Goal: Transaction & Acquisition: Download file/media

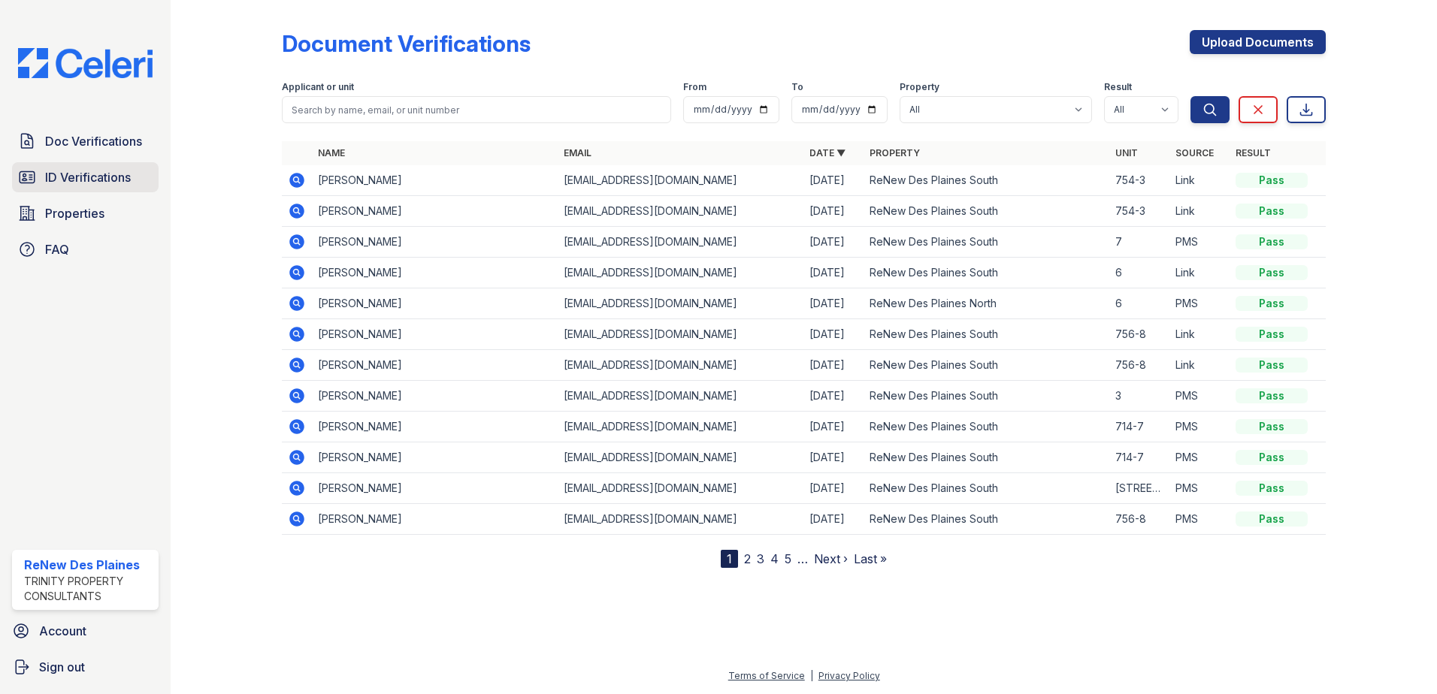
click at [68, 181] on span "ID Verifications" at bounding box center [88, 177] width 86 height 18
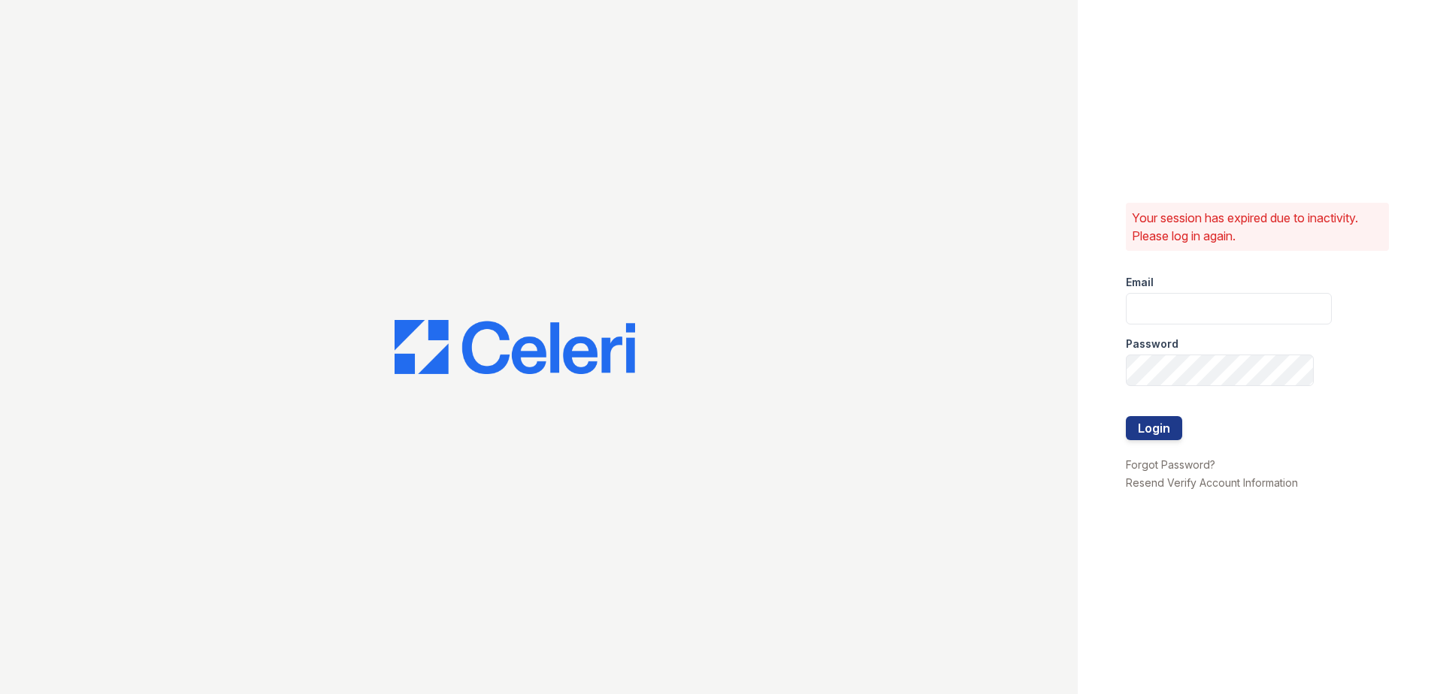
drag, startPoint x: 80, startPoint y: 159, endPoint x: 86, endPoint y: 138, distance: 21.4
click at [86, 138] on div at bounding box center [539, 347] width 1078 height 694
type input "[EMAIL_ADDRESS][DOMAIN_NAME]"
click at [1144, 437] on button "Login" at bounding box center [1154, 428] width 56 height 24
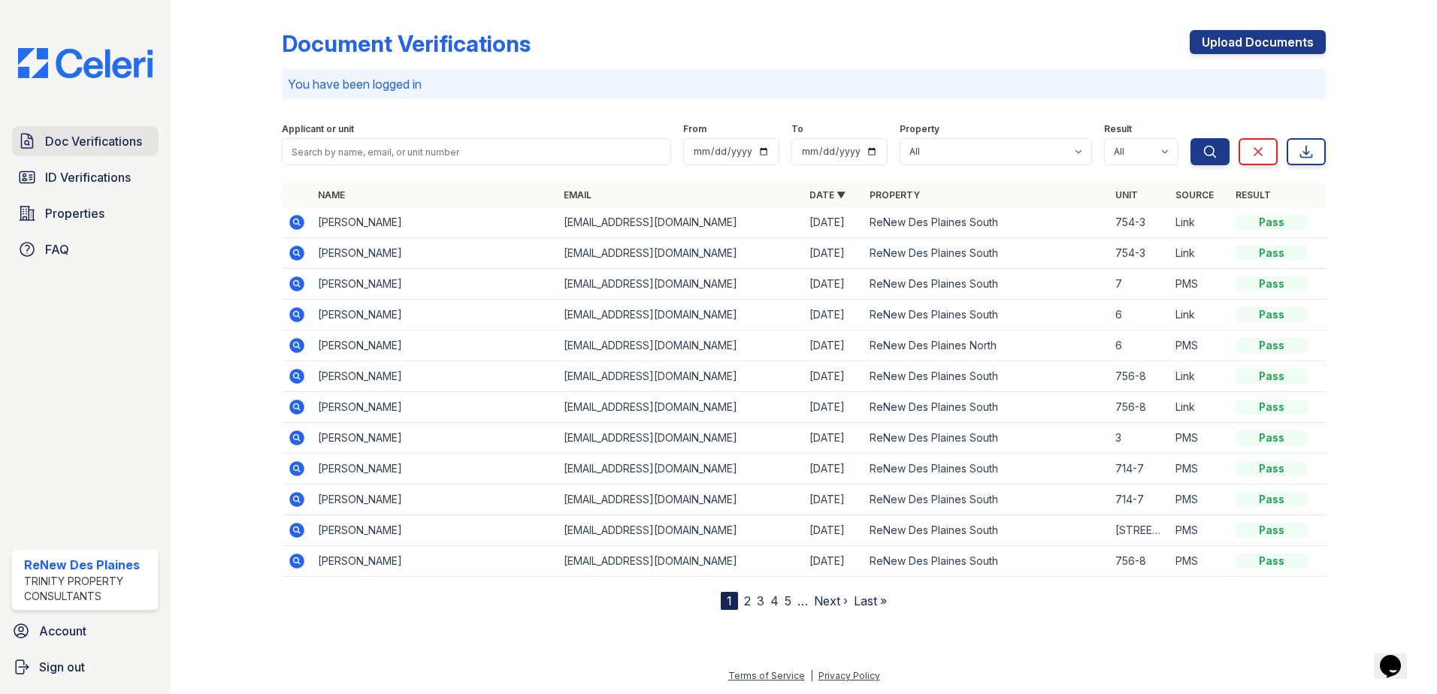
click at [88, 144] on span "Doc Verifications" at bounding box center [93, 141] width 97 height 18
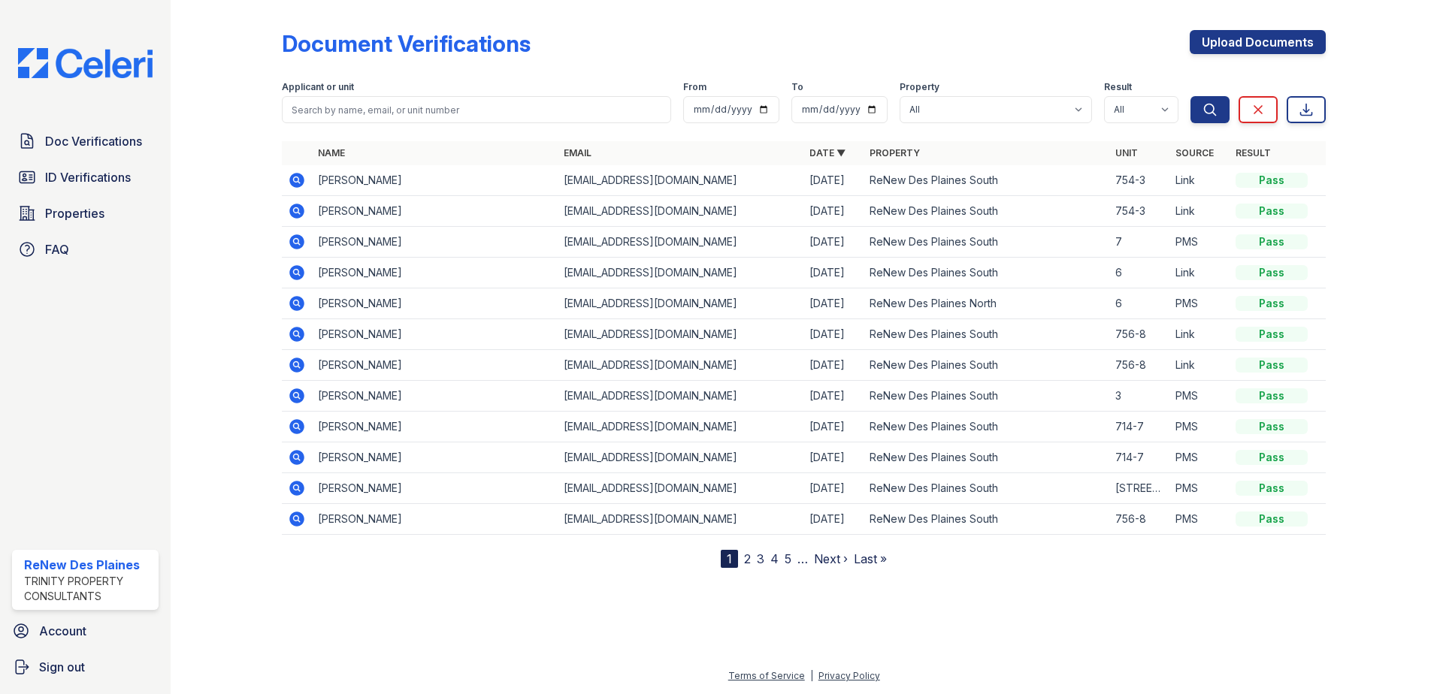
click at [294, 245] on icon at bounding box center [296, 241] width 15 height 15
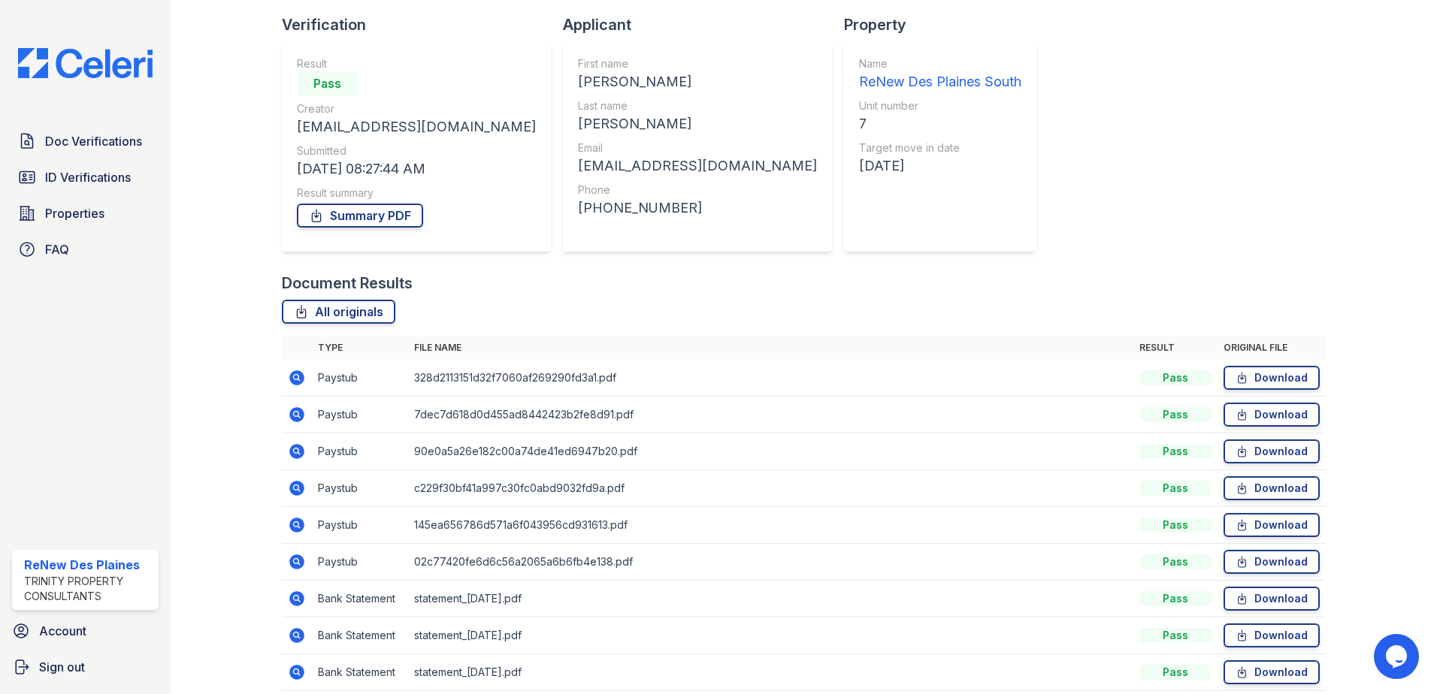
scroll to position [197, 0]
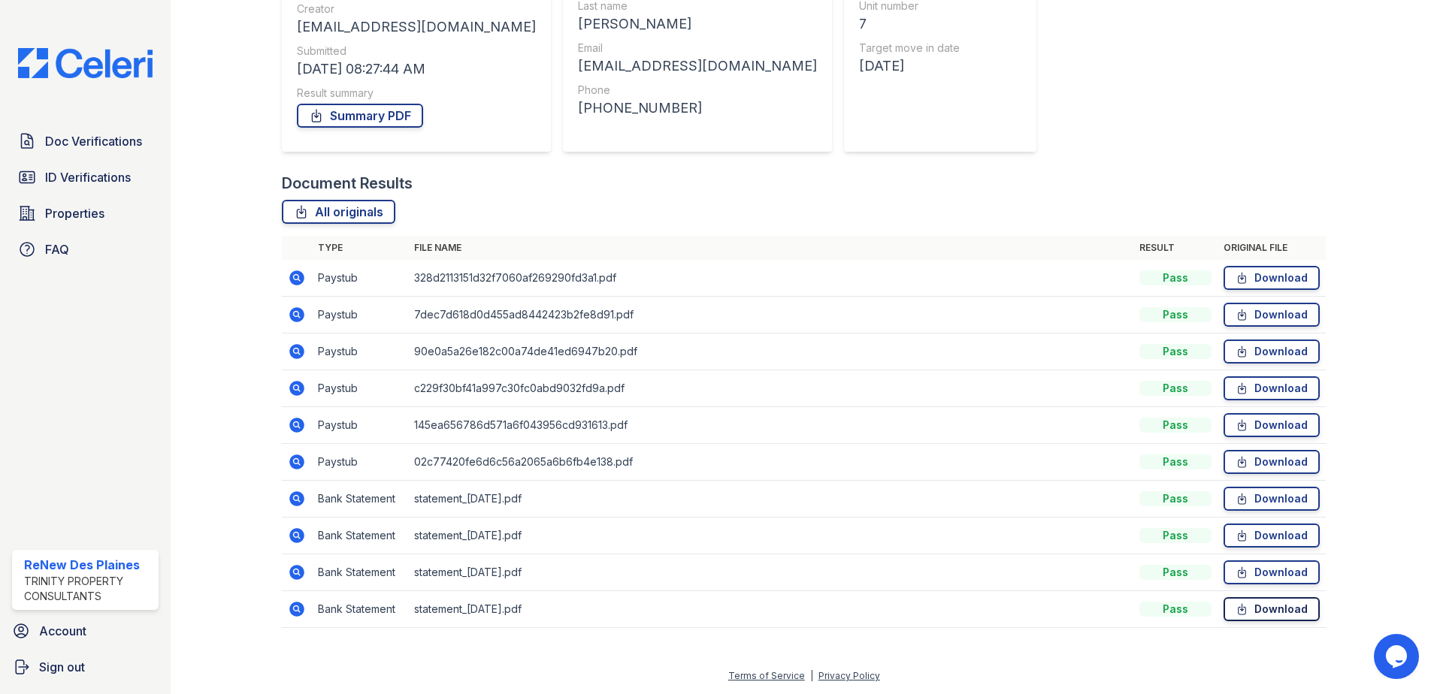
click at [1255, 610] on link "Download" at bounding box center [1272, 609] width 96 height 24
click at [1277, 283] on link "Download" at bounding box center [1272, 278] width 96 height 24
